Goal: Task Accomplishment & Management: Use online tool/utility

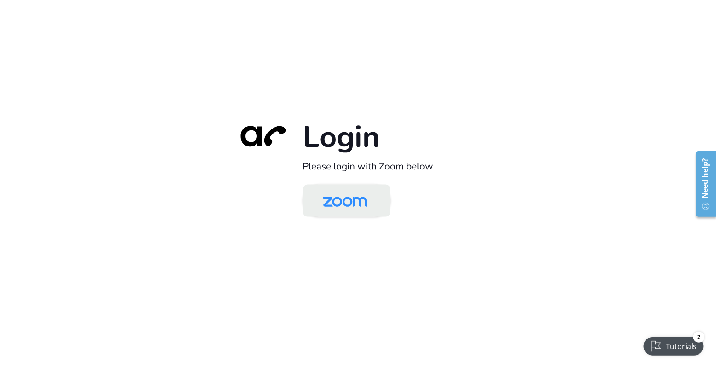
click at [349, 199] on img at bounding box center [345, 202] width 64 height 30
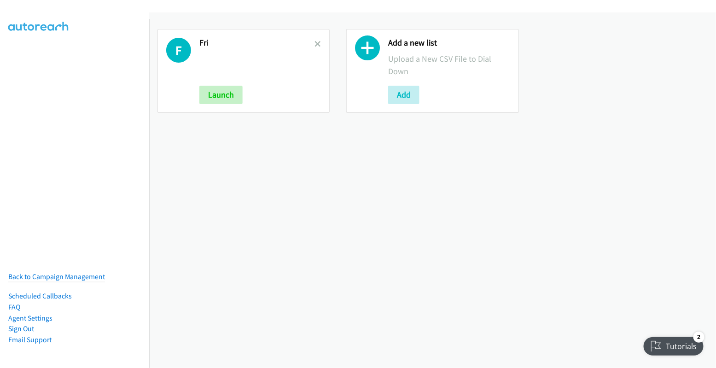
drag, startPoint x: 317, startPoint y: 45, endPoint x: 334, endPoint y: 55, distance: 19.2
click at [317, 45] on icon at bounding box center [318, 44] width 6 height 6
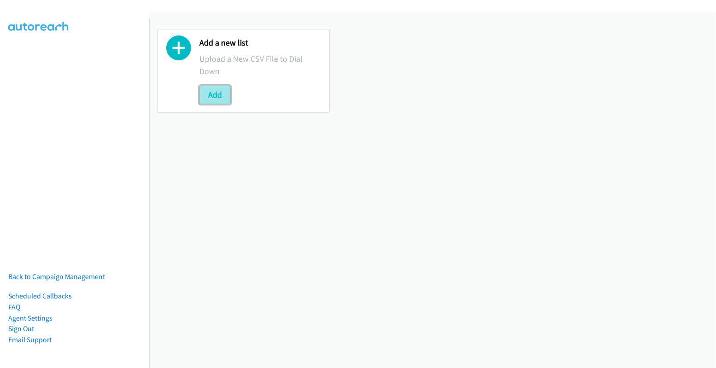
click at [224, 93] on button "Add" at bounding box center [214, 95] width 31 height 18
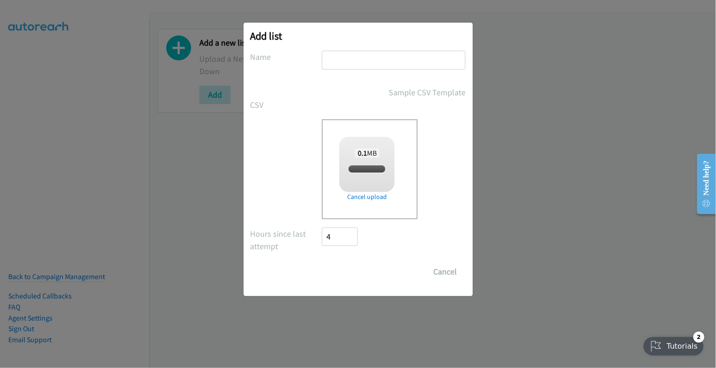
checkbox input "true"
click at [397, 54] on input "text" at bounding box center [394, 60] width 144 height 19
type input "mon"
click at [346, 271] on input "Save List" at bounding box center [346, 272] width 48 height 18
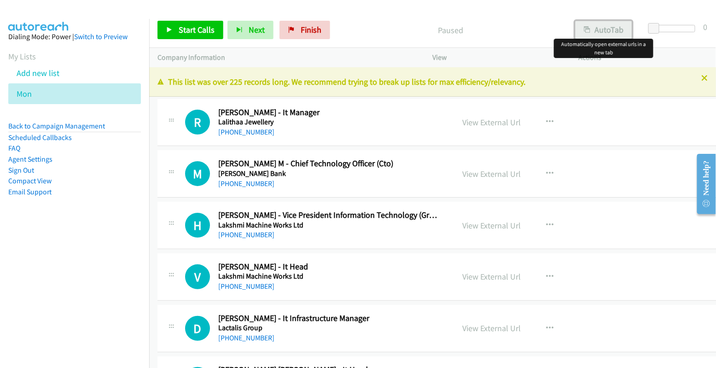
click at [600, 21] on button "AutoTab" at bounding box center [603, 30] width 57 height 18
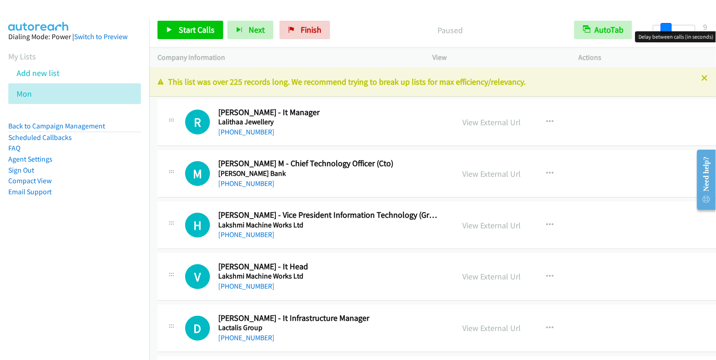
drag, startPoint x: 653, startPoint y: 27, endPoint x: 666, endPoint y: 31, distance: 13.0
click at [666, 31] on span at bounding box center [666, 28] width 11 height 11
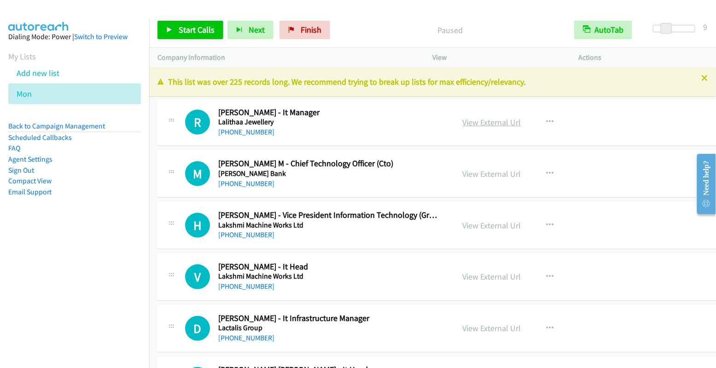
click at [507, 118] on link "View External Url" at bounding box center [492, 122] width 58 height 11
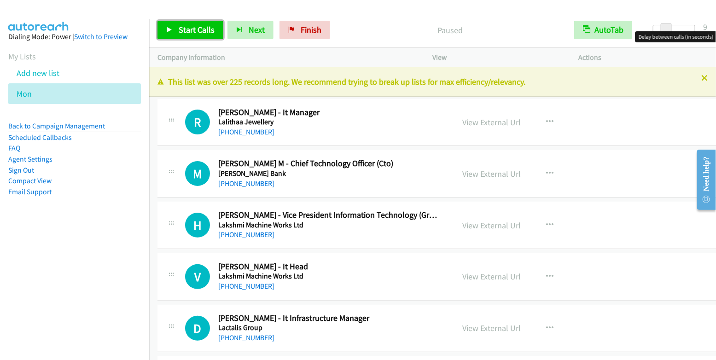
click at [180, 34] on span "Start Calls" at bounding box center [197, 29] width 36 height 11
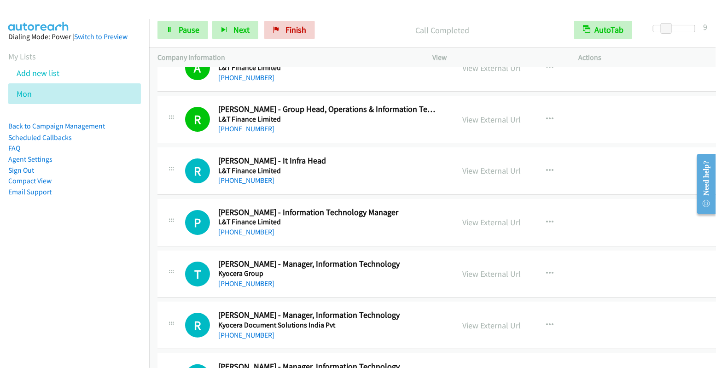
scroll to position [1187, 0]
click at [498, 114] on link "View External Url" at bounding box center [492, 119] width 58 height 11
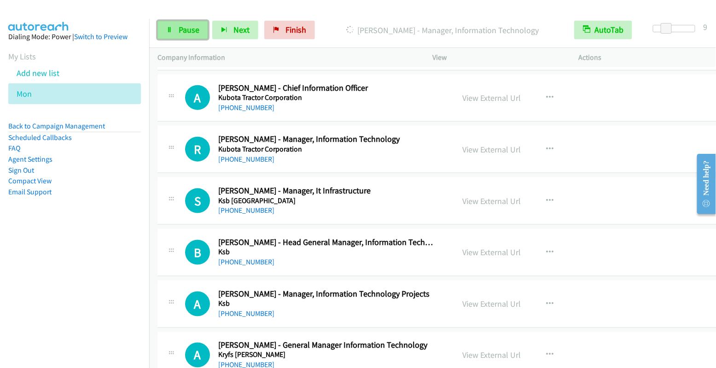
click at [191, 31] on span "Pause" at bounding box center [189, 29] width 21 height 11
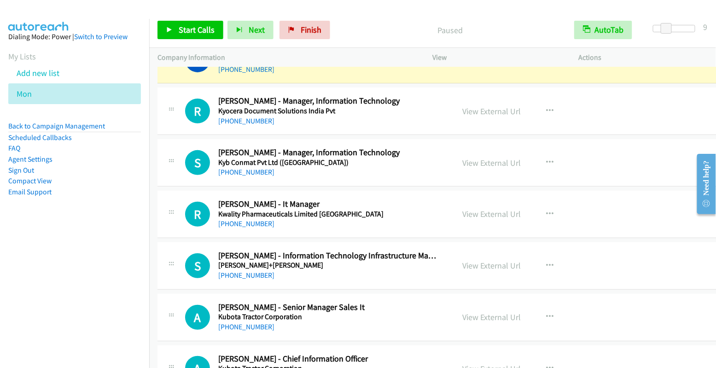
scroll to position [1328, 0]
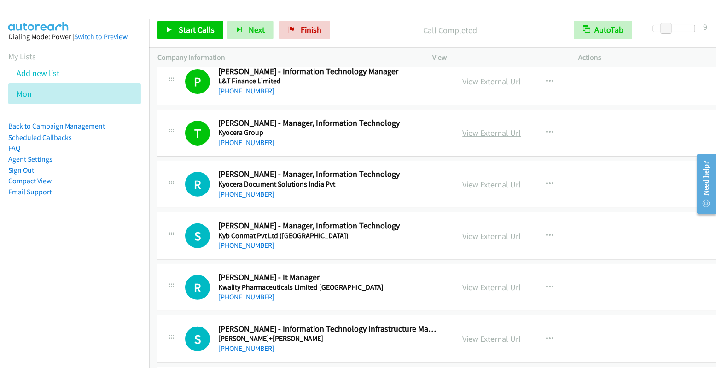
click at [497, 128] on link "View External Url" at bounding box center [492, 133] width 58 height 11
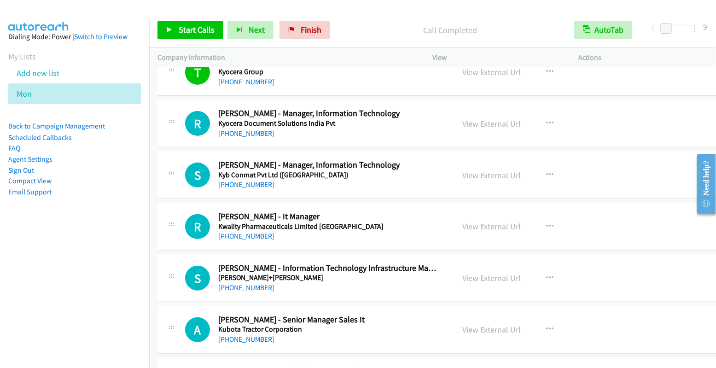
scroll to position [1396, 0]
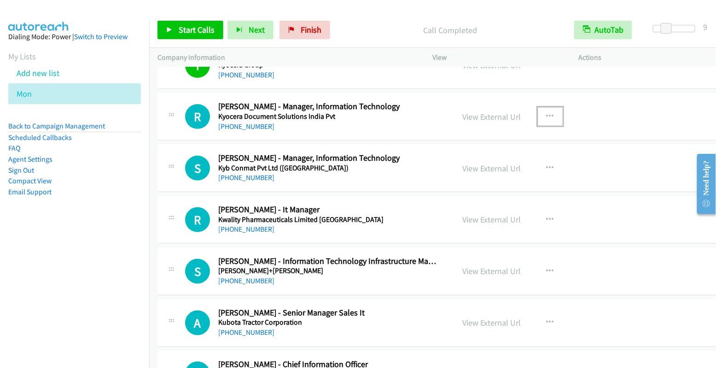
click at [545, 111] on button "button" at bounding box center [550, 116] width 25 height 18
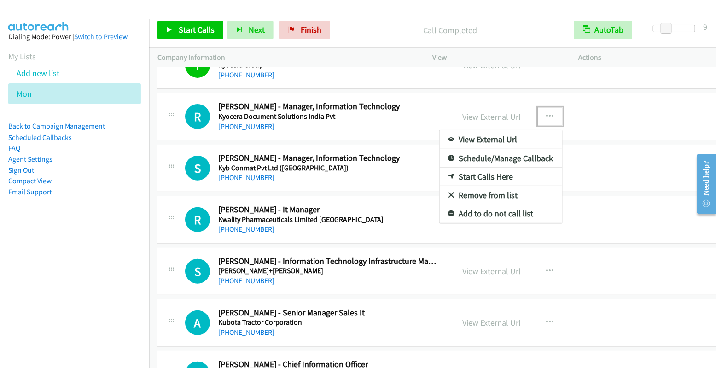
click at [507, 168] on link "Start Calls Here" at bounding box center [501, 177] width 123 height 18
